Goal: Task Accomplishment & Management: Manage account settings

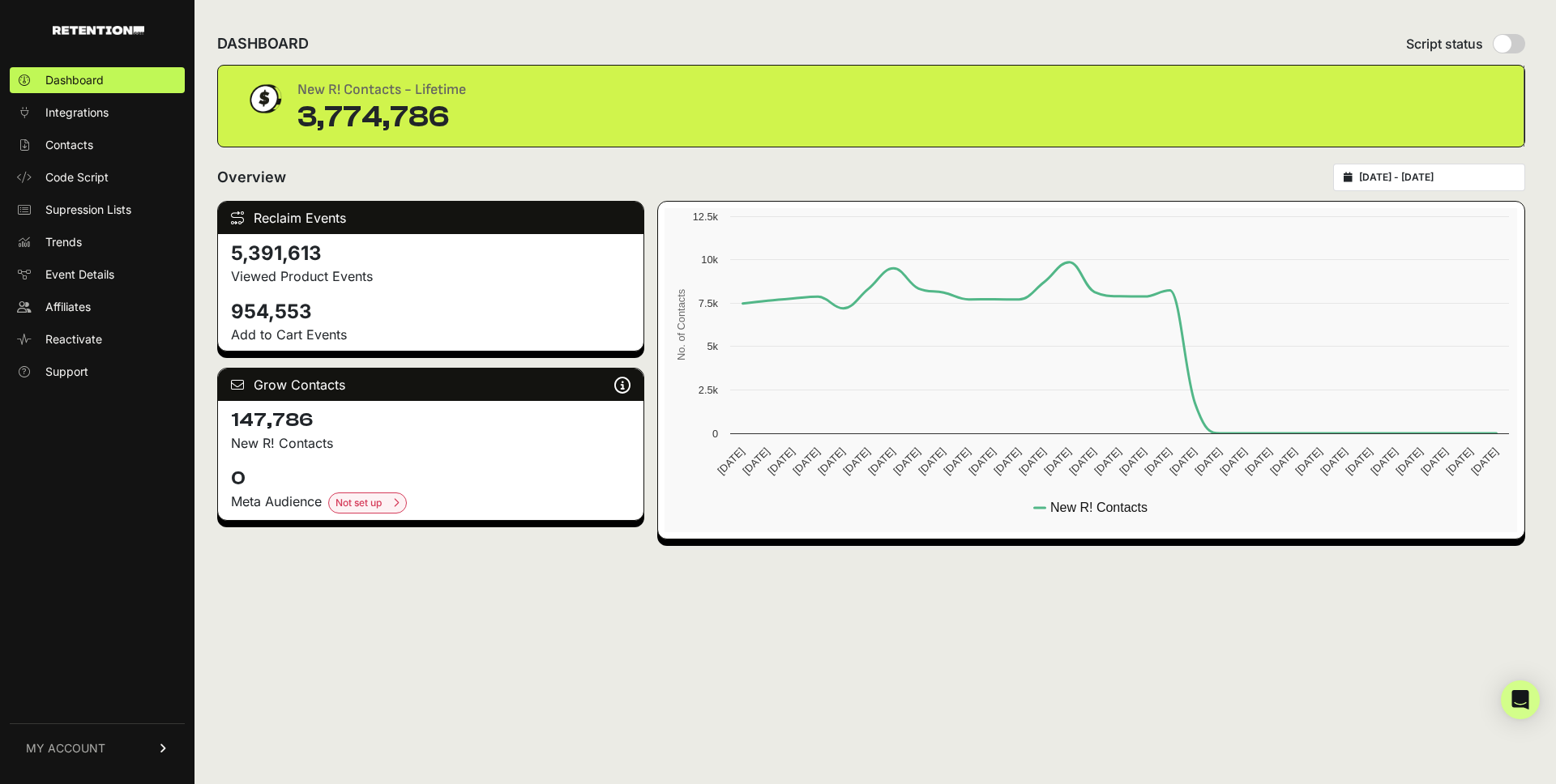
click at [142, 741] on link "MY ACCOUNT" at bounding box center [98, 747] width 175 height 49
click at [89, 597] on span "Account Details" at bounding box center [87, 597] width 83 height 16
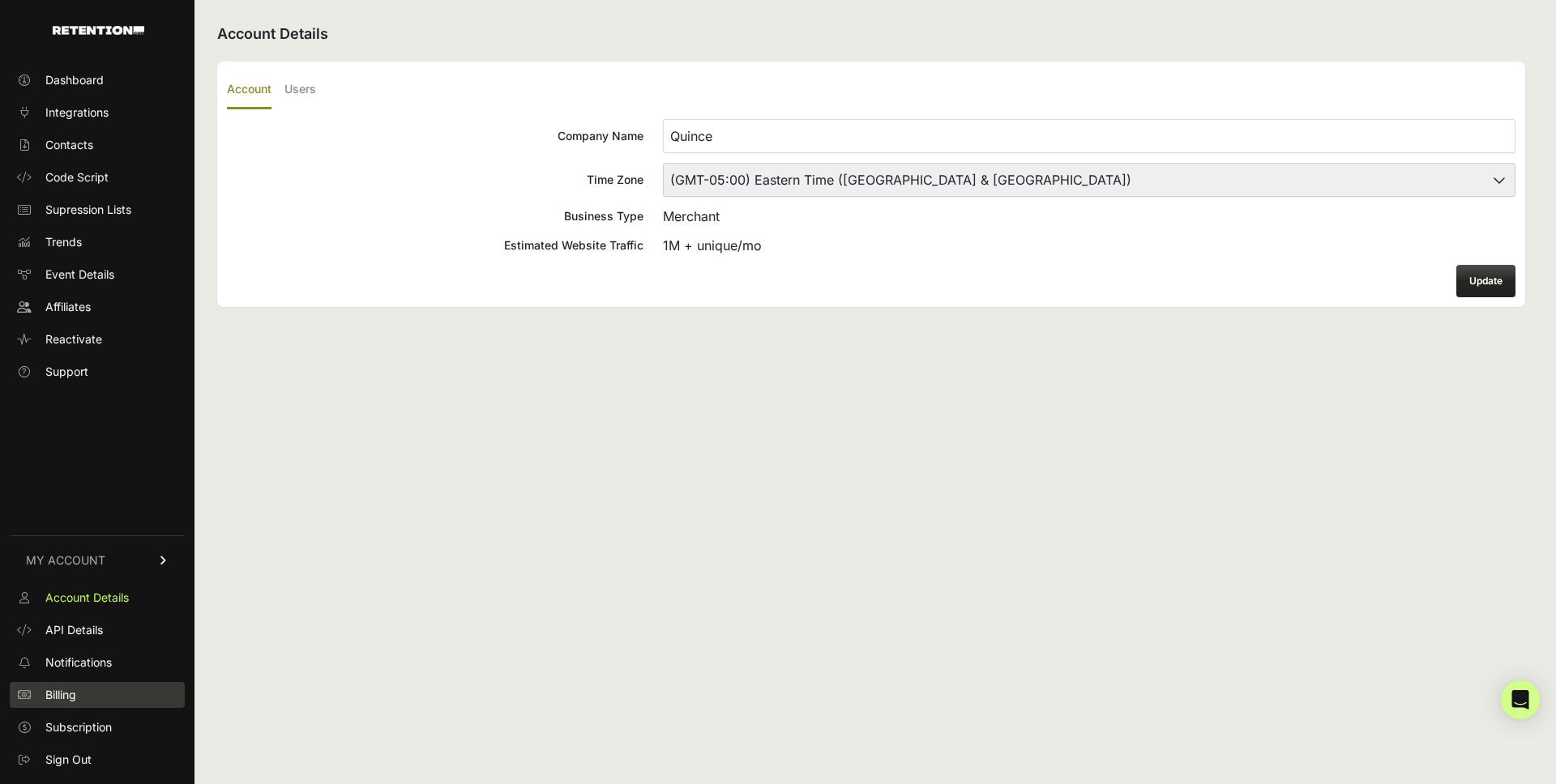
click at [51, 698] on span "Billing" at bounding box center [60, 695] width 31 height 16
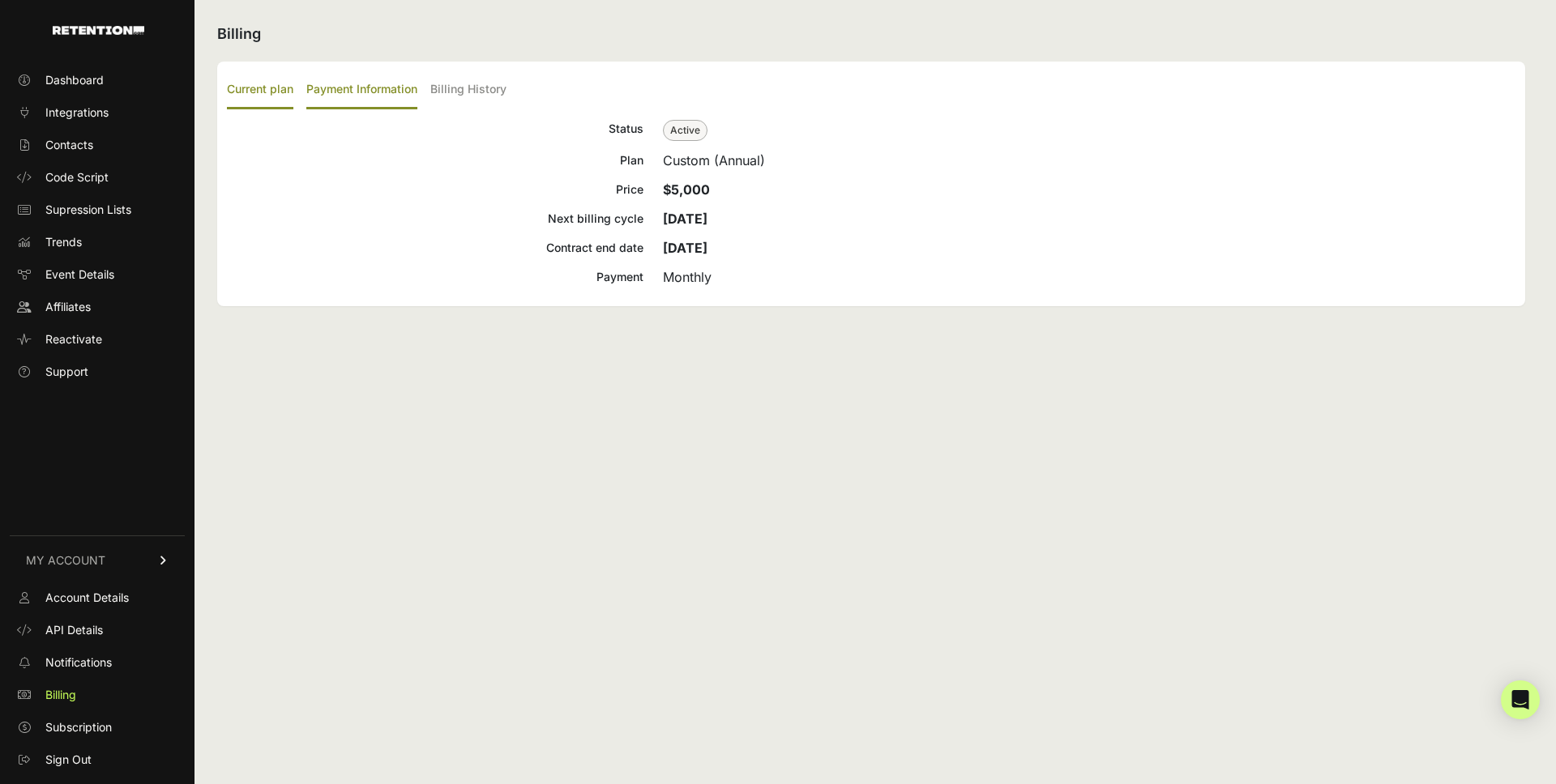
click at [370, 86] on label "Payment Information" at bounding box center [361, 90] width 111 height 38
click at [0, 0] on input "Payment Information" at bounding box center [0, 0] width 0 height 0
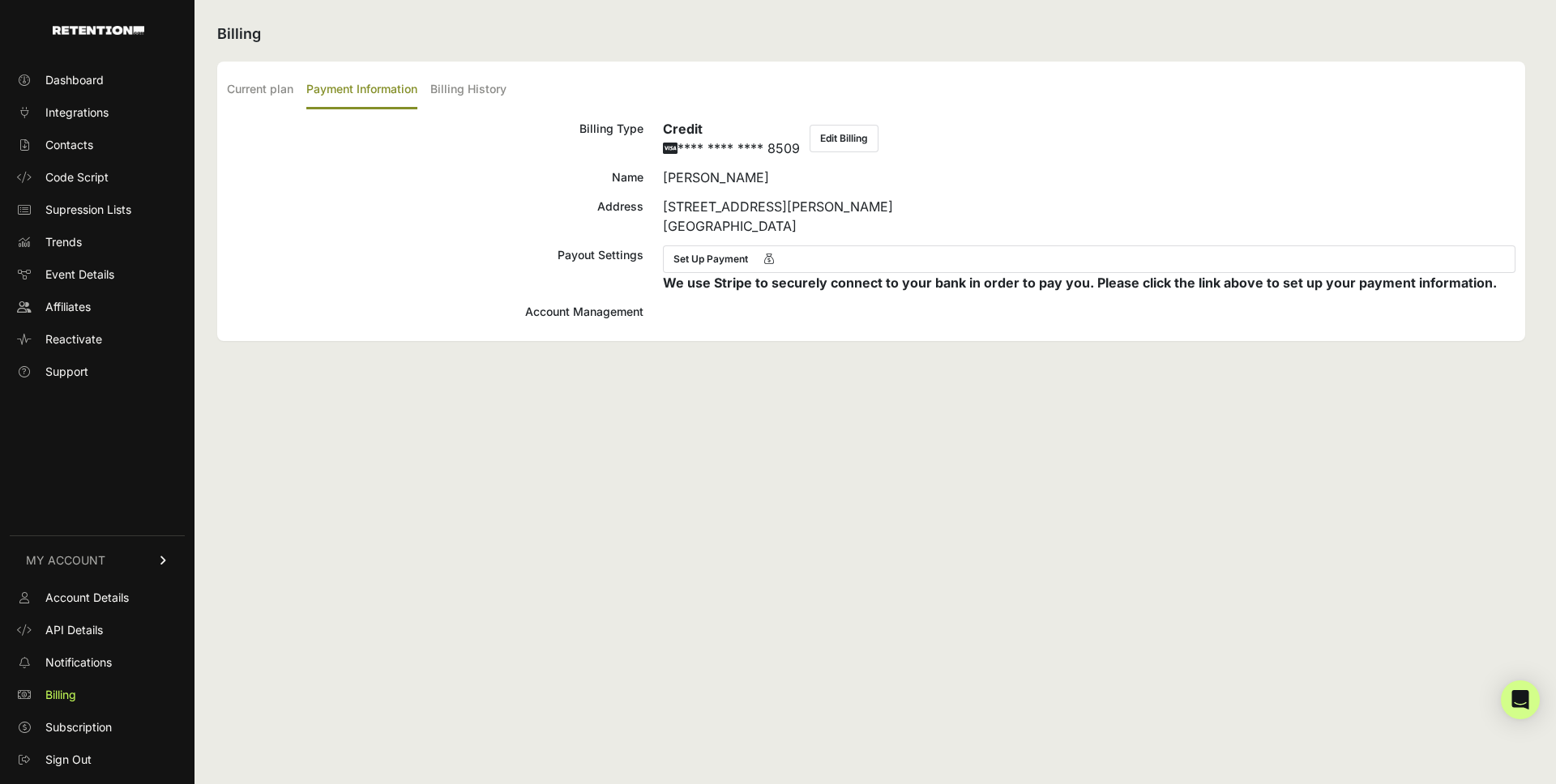
click at [854, 138] on button "Edit Billing" at bounding box center [843, 138] width 69 height 28
click at [826, 143] on button "Edit Billing" at bounding box center [843, 138] width 69 height 28
click at [792, 228] on div "[STREET_ADDRESS][PERSON_NAME]" at bounding box center [1089, 216] width 853 height 39
copy div "94107"
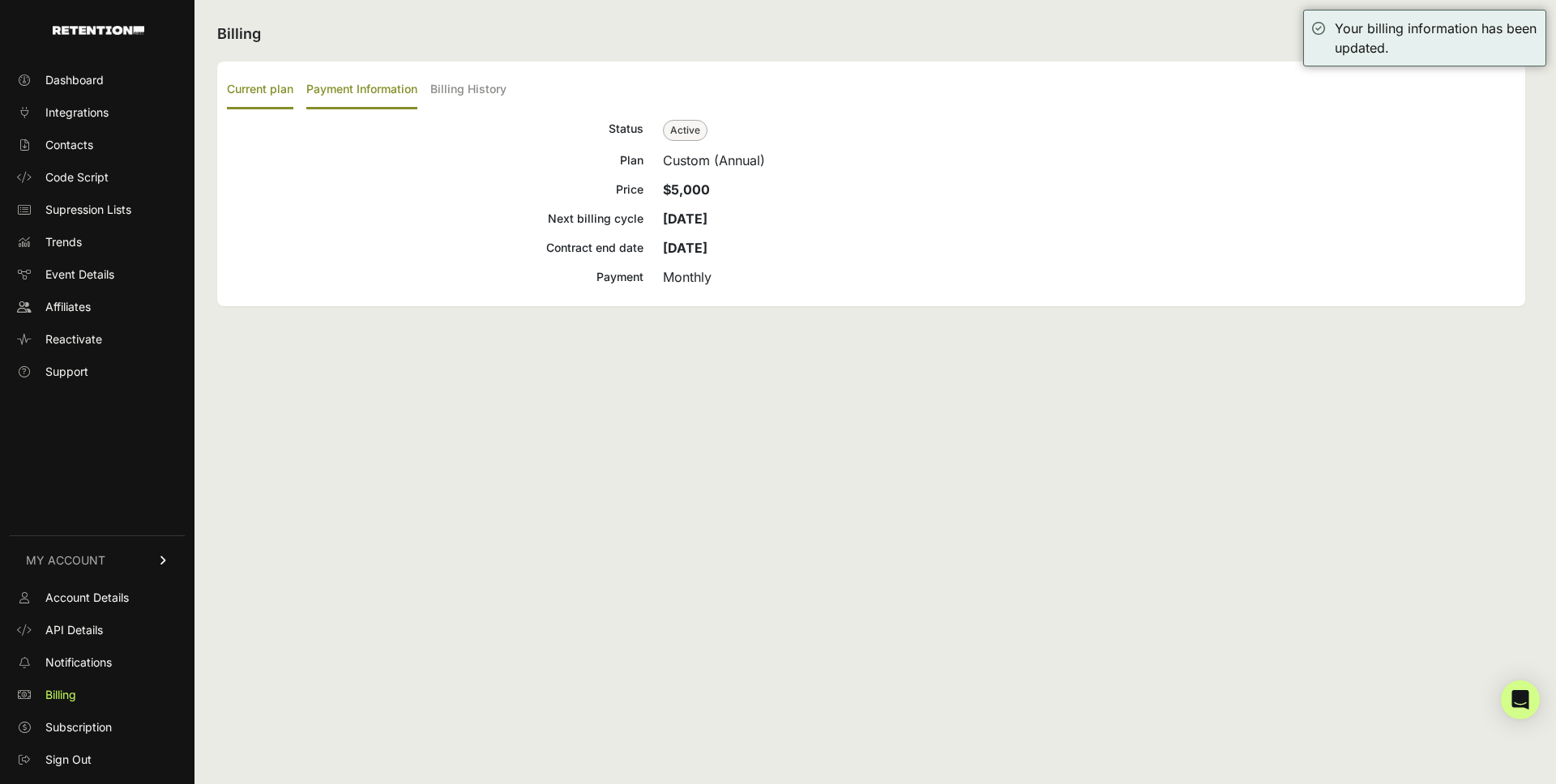
click at [344, 89] on label "Payment Information" at bounding box center [361, 90] width 111 height 38
click at [0, 0] on input "Payment Information" at bounding box center [0, 0] width 0 height 0
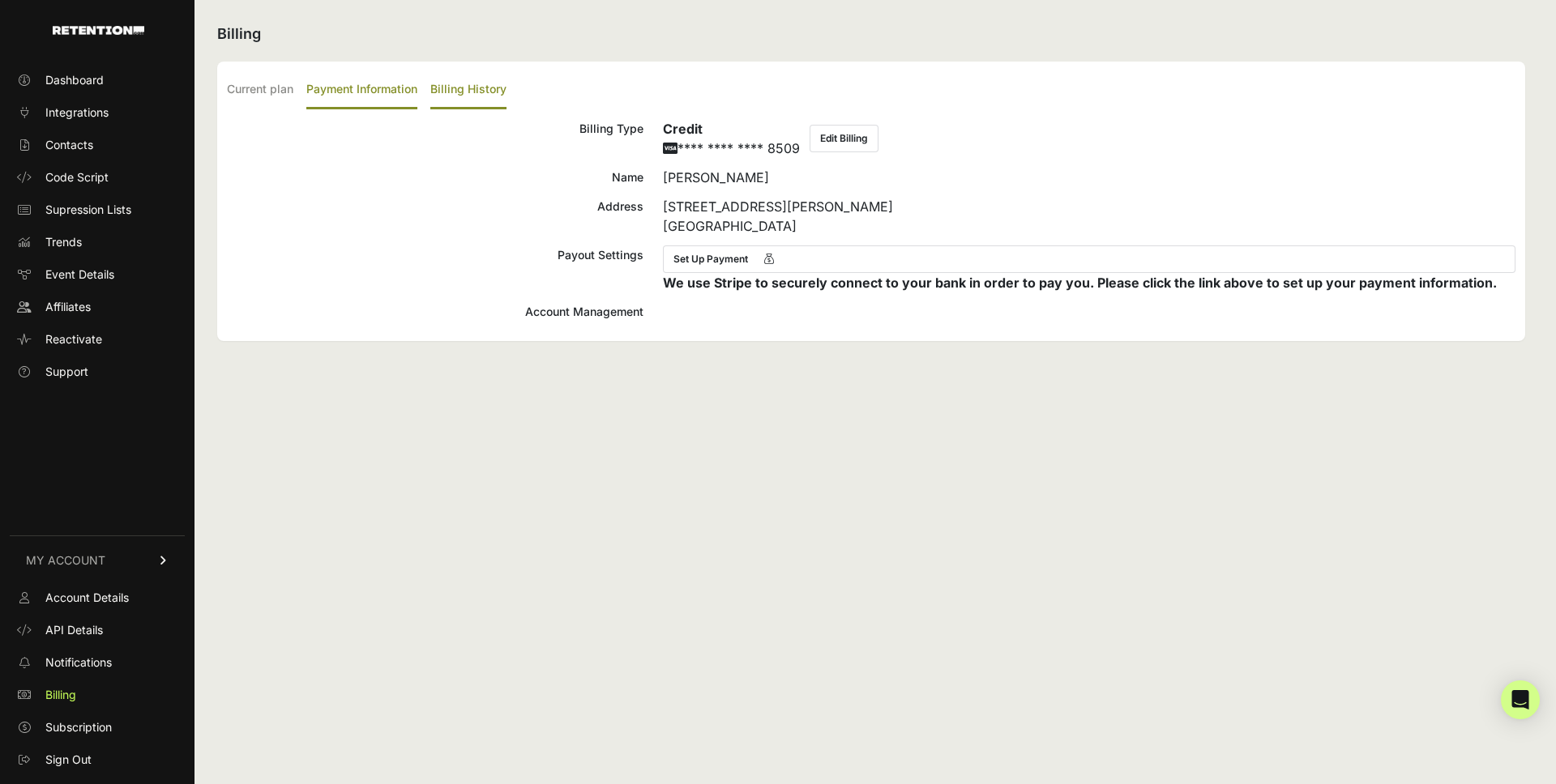
click at [491, 95] on label "Billing History" at bounding box center [468, 90] width 76 height 38
click at [0, 0] on input "Billing History" at bounding box center [0, 0] width 0 height 0
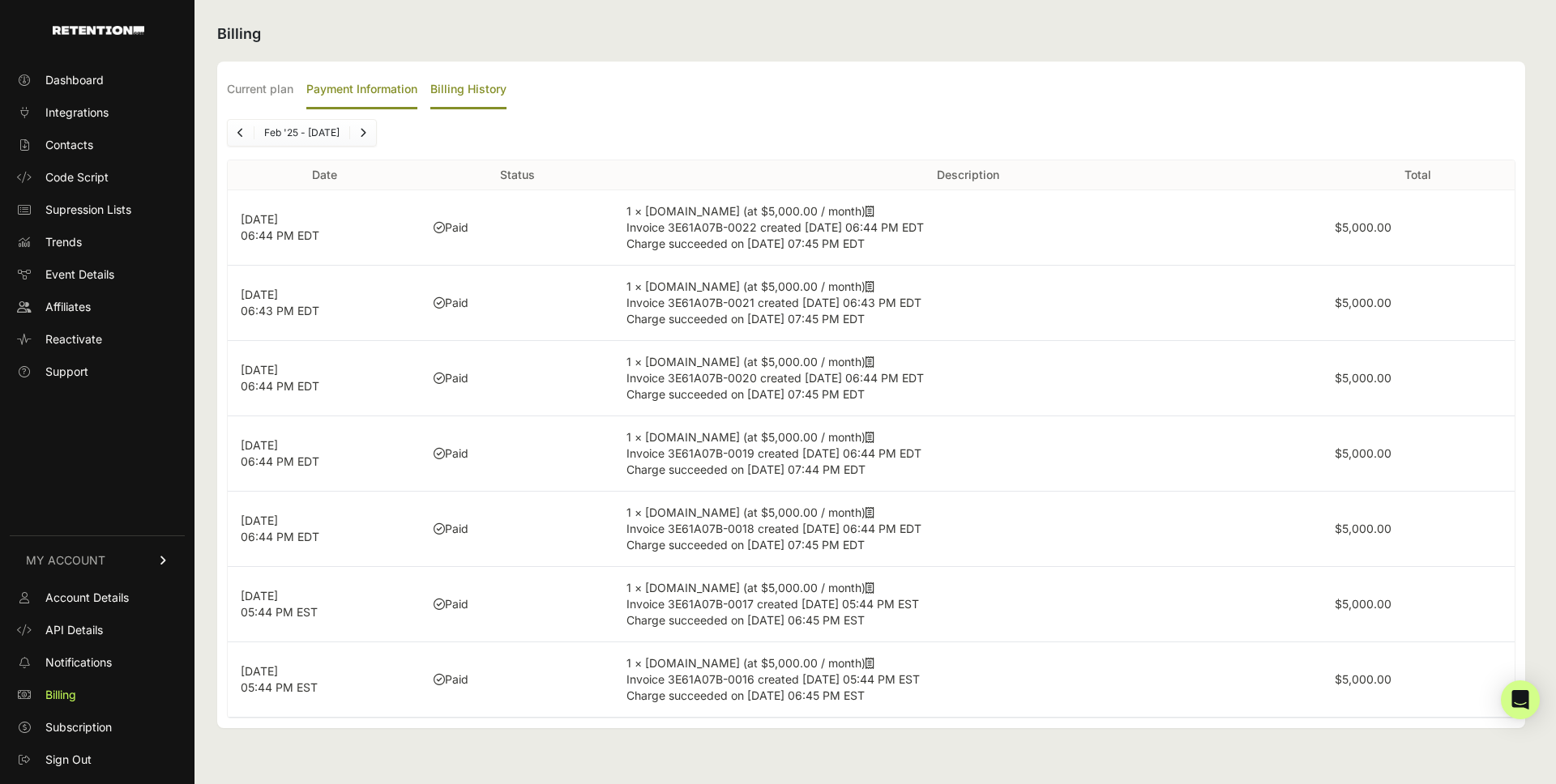
click at [390, 88] on label "Payment Information" at bounding box center [361, 90] width 111 height 38
click at [0, 0] on input "Payment Information" at bounding box center [0, 0] width 0 height 0
